Goal: Information Seeking & Learning: Learn about a topic

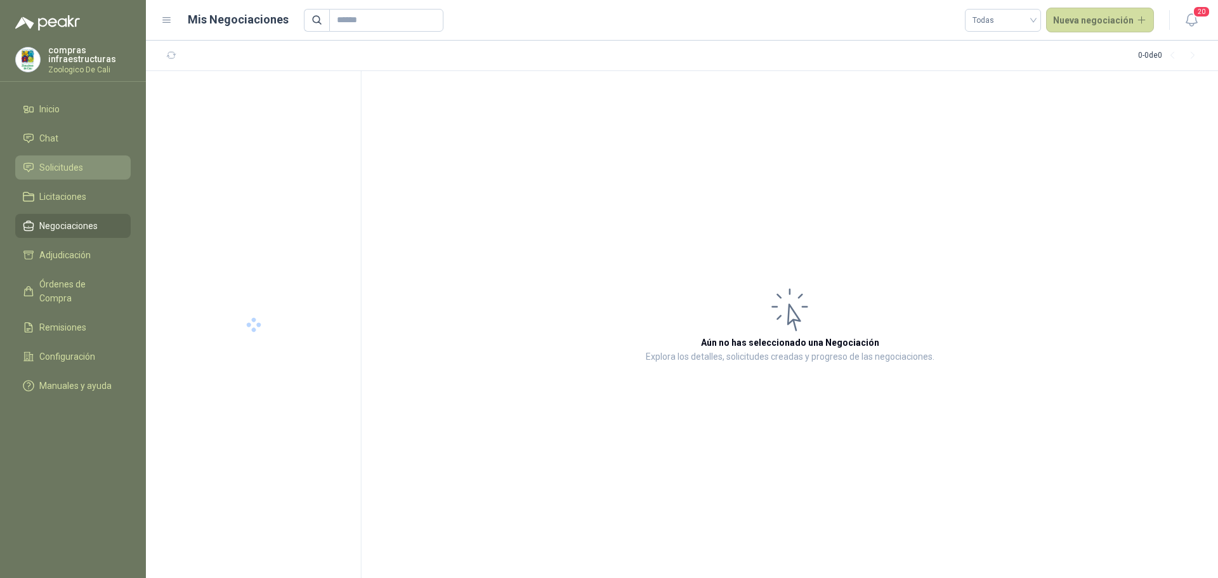
click at [65, 169] on span "Solicitudes" at bounding box center [61, 167] width 44 height 14
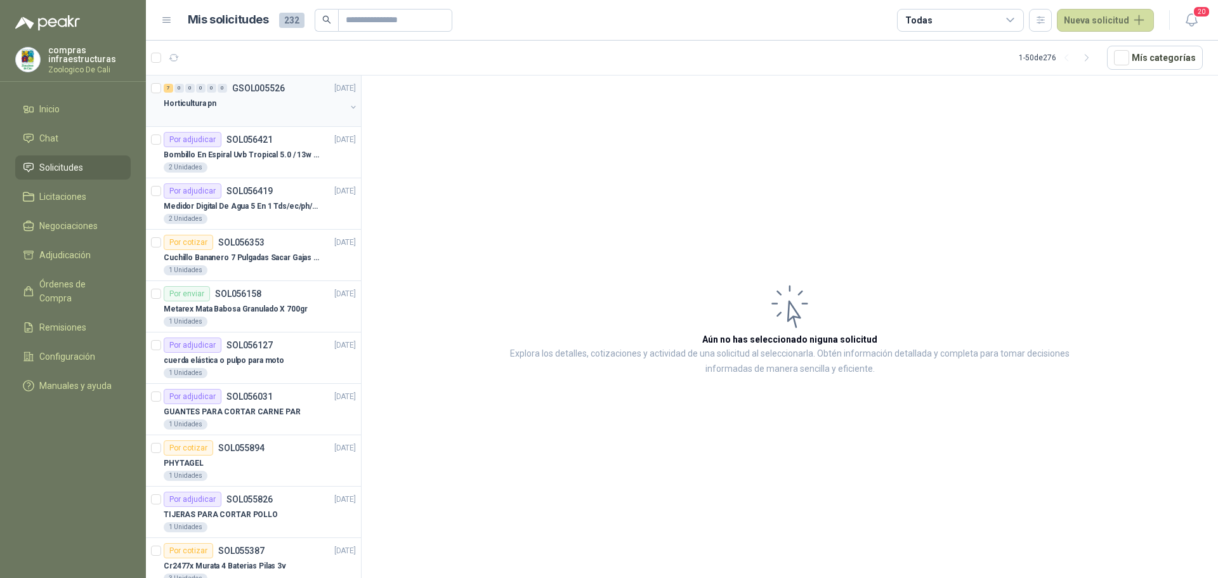
click at [256, 84] on p "GSOL005526" at bounding box center [258, 88] width 53 height 9
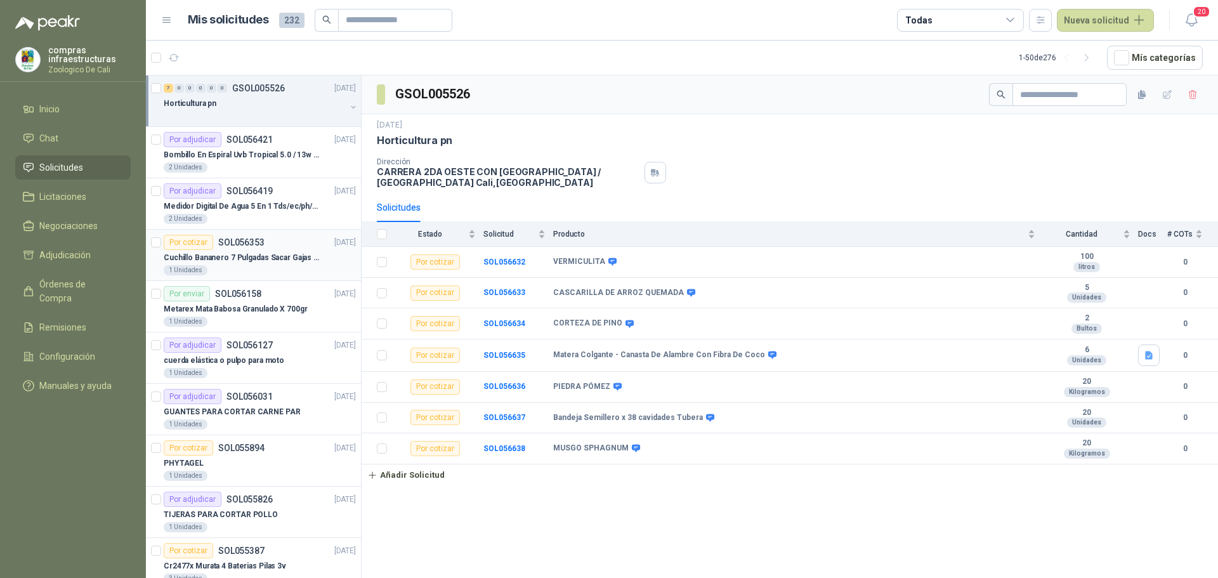
click at [267, 249] on div "Por cotizar SOL056353 [DATE]" at bounding box center [260, 242] width 192 height 15
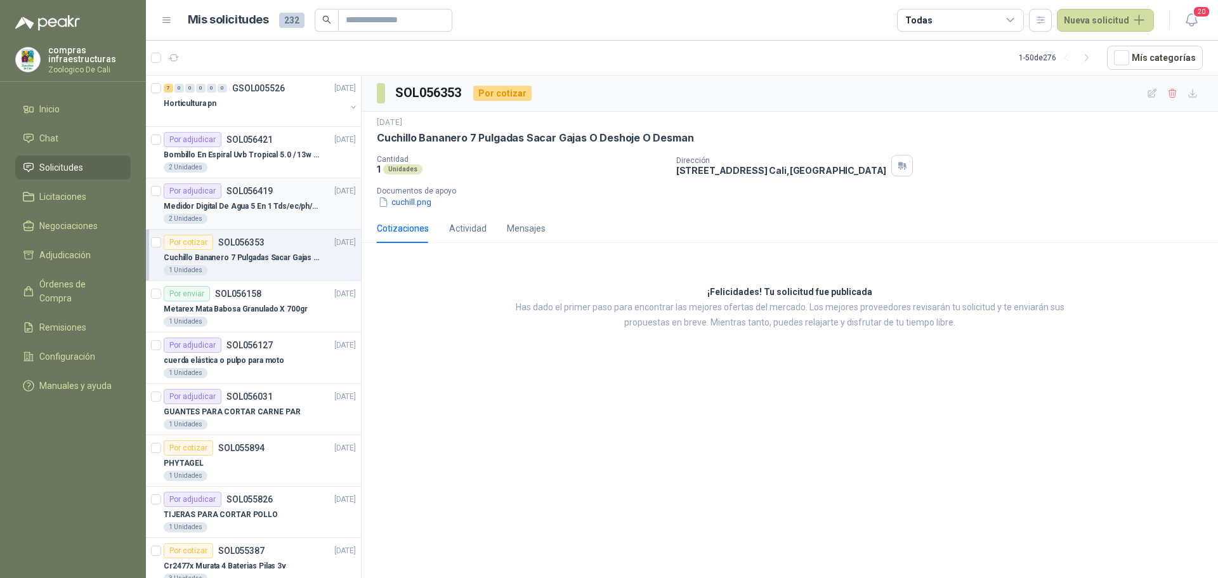
click at [269, 208] on p "Medidor Digital De Agua 5 En 1 Tds/ec/ph/salinidad/temperatu" at bounding box center [243, 206] width 158 height 12
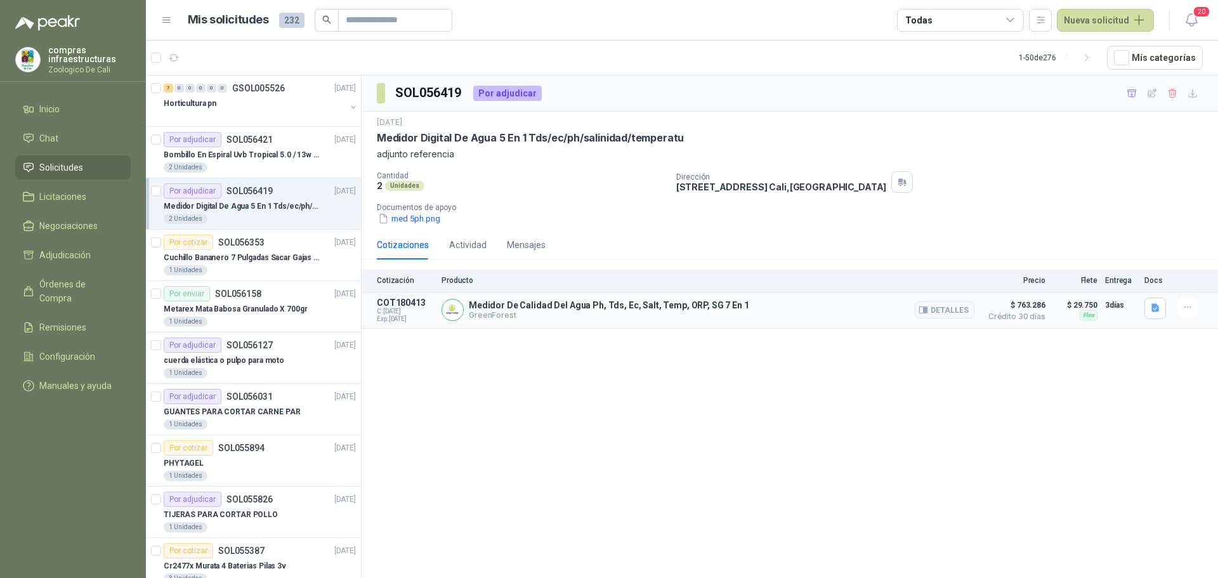
click at [933, 306] on button "Detalles" at bounding box center [945, 309] width 60 height 17
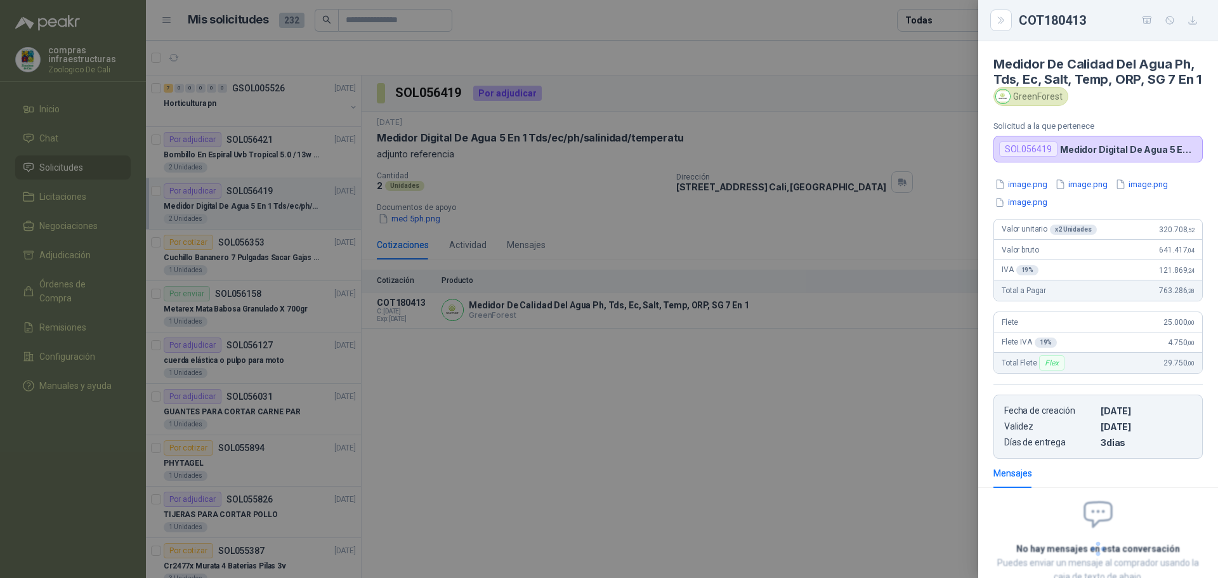
scroll to position [101, 0]
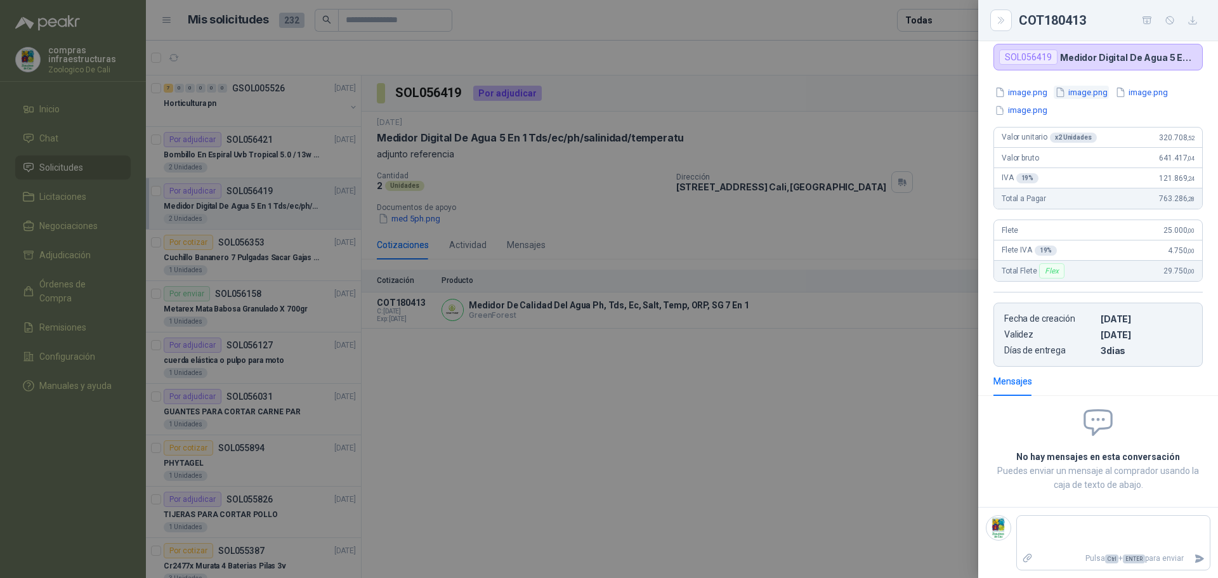
click at [1078, 95] on button "image.png" at bounding box center [1080, 92] width 55 height 13
click at [1145, 98] on button "image.png" at bounding box center [1141, 92] width 55 height 13
click at [900, 414] on div at bounding box center [609, 289] width 1218 height 578
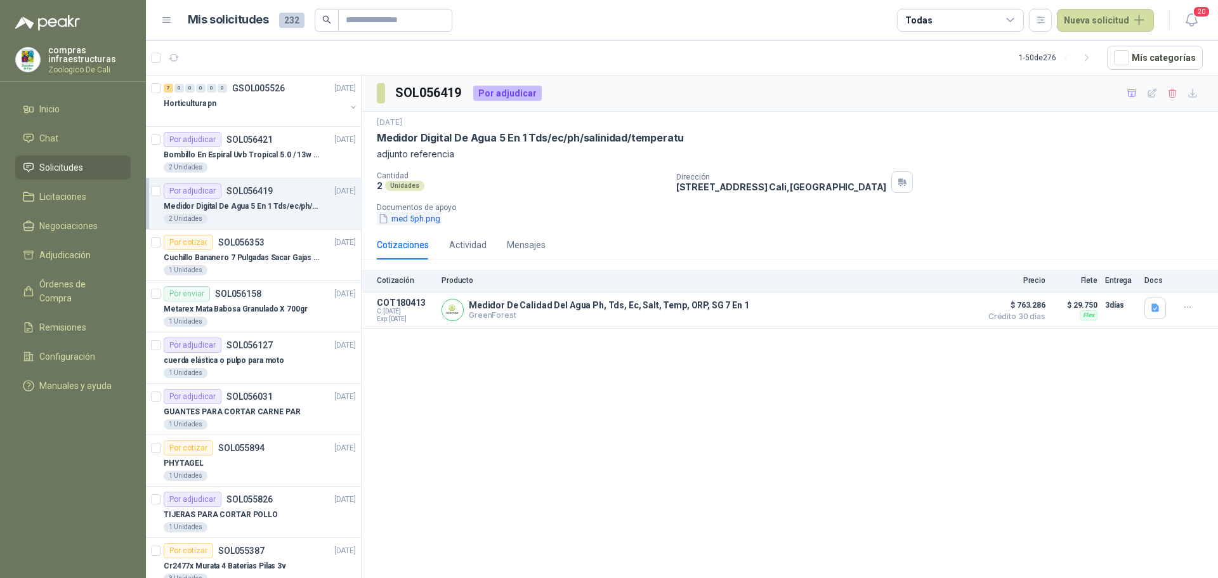
click at [427, 223] on button "med 5ph.png" at bounding box center [409, 218] width 65 height 13
